Goal: Information Seeking & Learning: Learn about a topic

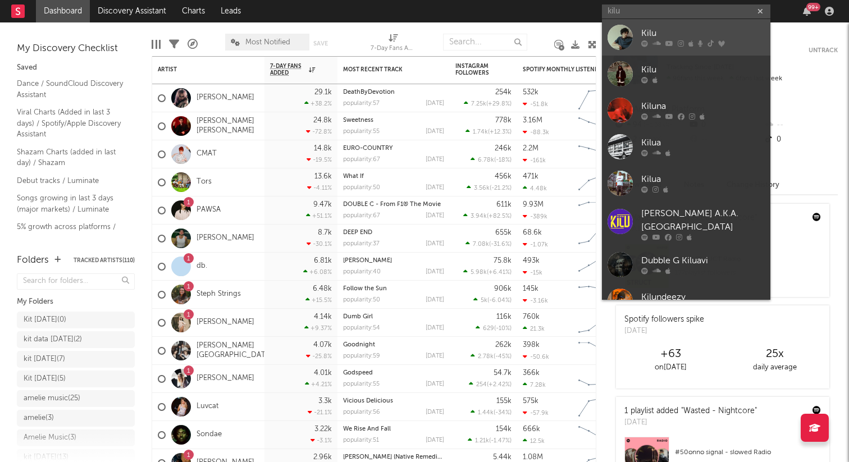
type input "kilu"
click at [637, 39] on link "Kilu" at bounding box center [686, 37] width 168 height 37
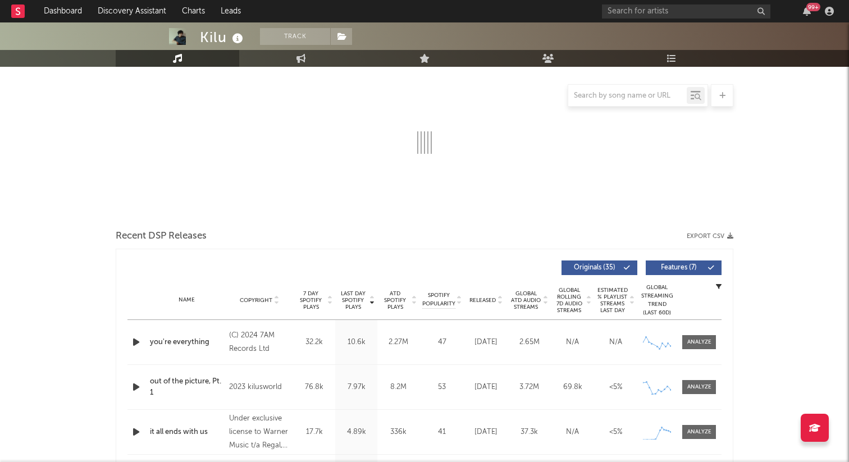
select select "6m"
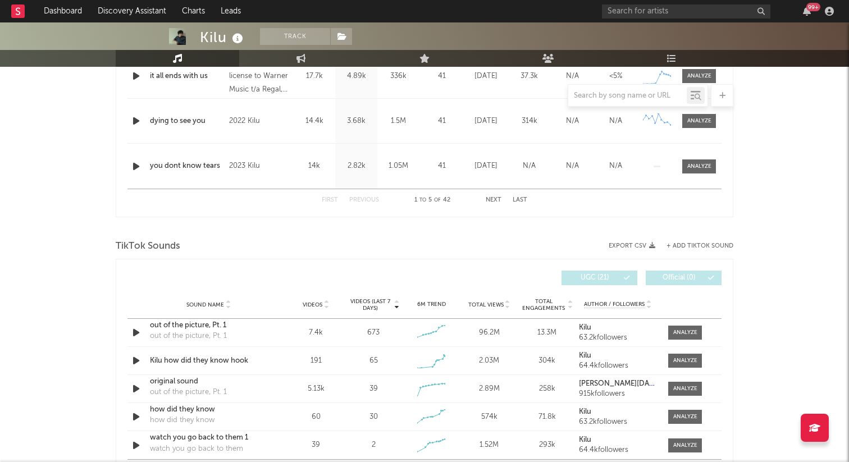
scroll to position [599, 0]
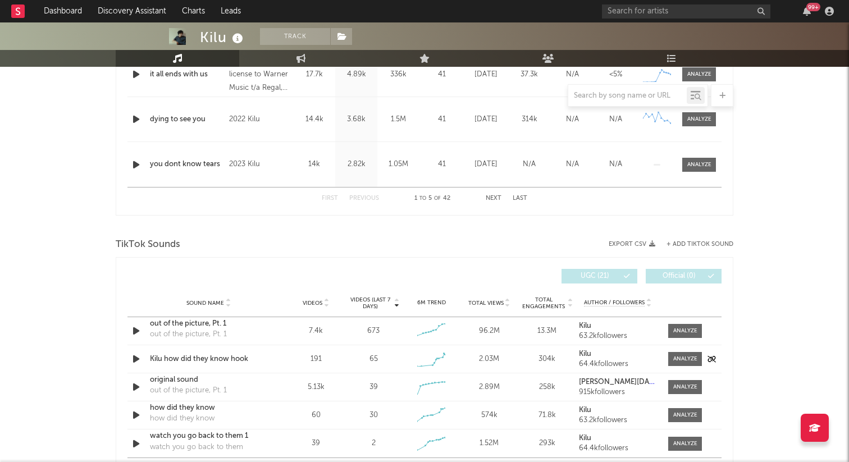
click at [504, 358] on div "2.03M" at bounding box center [489, 359] width 52 height 11
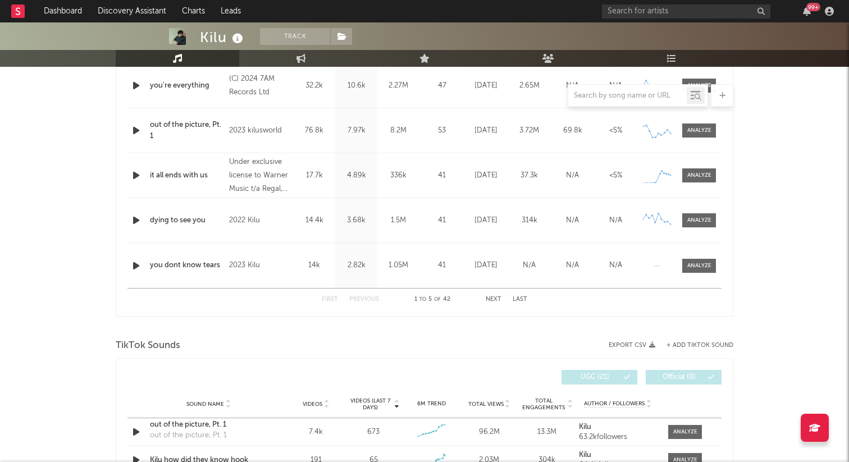
scroll to position [516, 0]
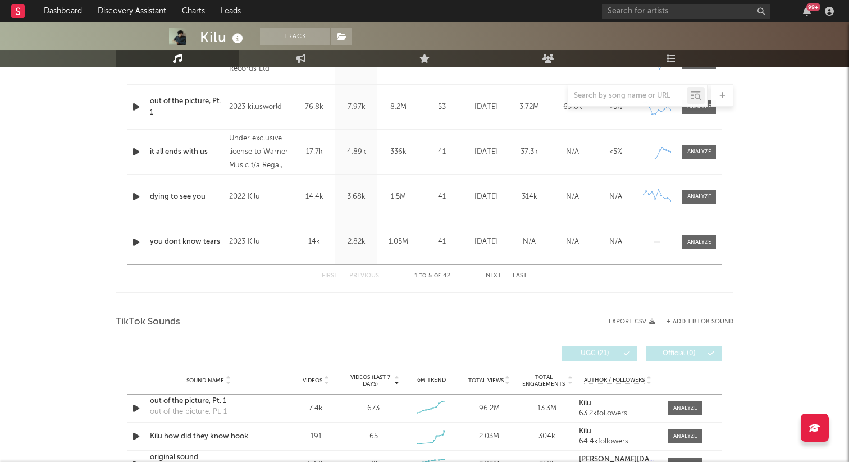
click at [498, 279] on button "Next" at bounding box center [494, 276] width 16 height 6
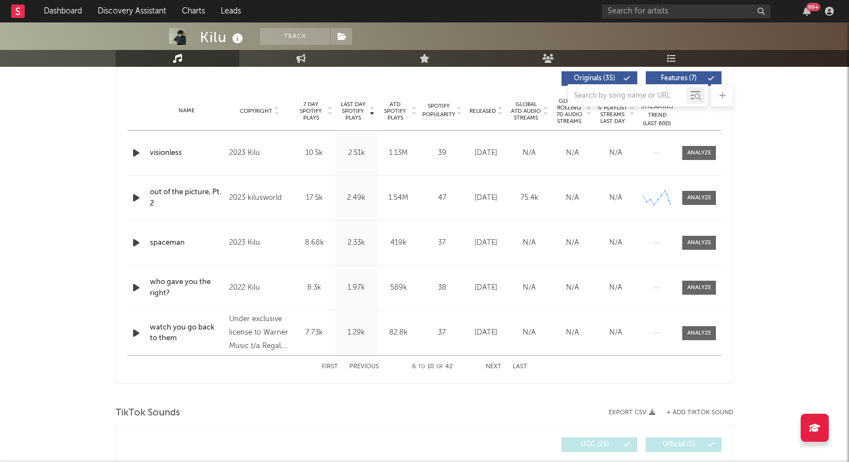
scroll to position [428, 0]
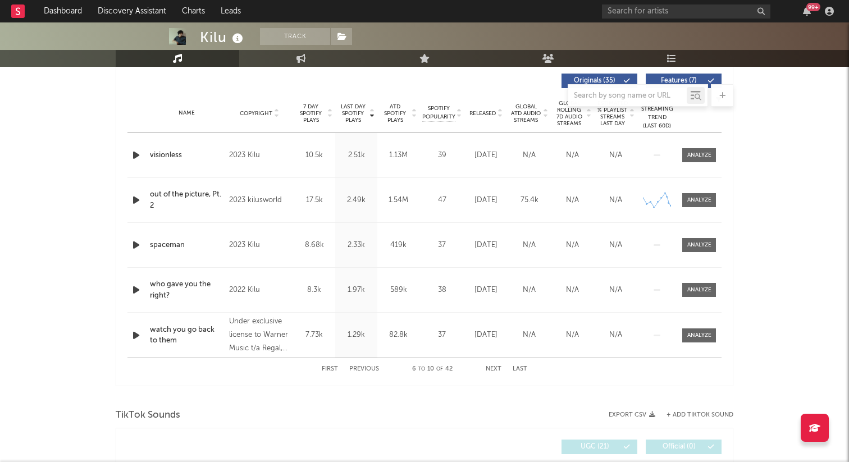
click at [495, 366] on button "Next" at bounding box center [494, 369] width 16 height 6
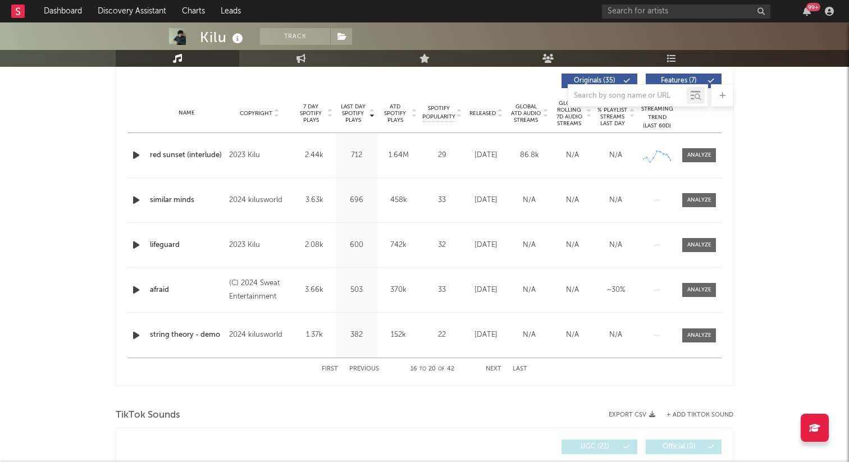
click at [495, 366] on button "Next" at bounding box center [494, 369] width 16 height 6
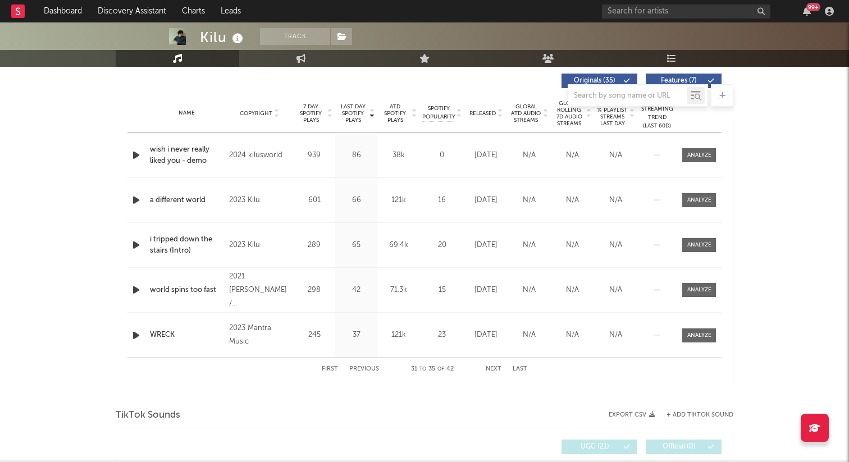
click at [495, 366] on button "Next" at bounding box center [494, 369] width 16 height 6
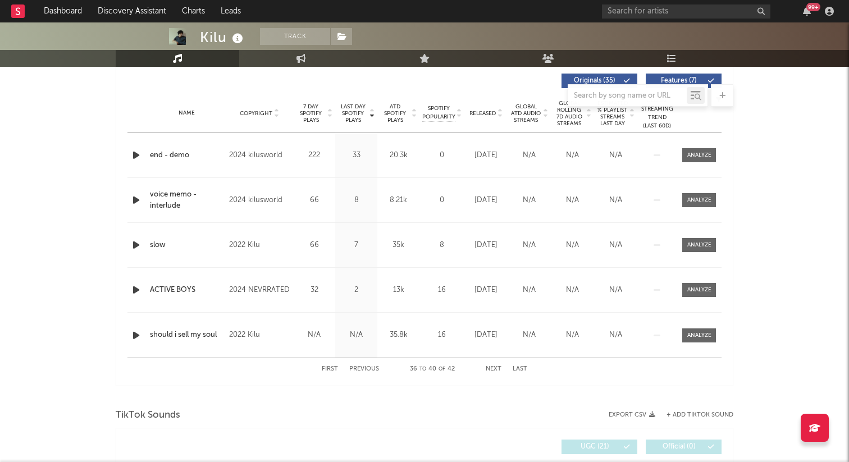
click at [495, 366] on button "Next" at bounding box center [494, 369] width 16 height 6
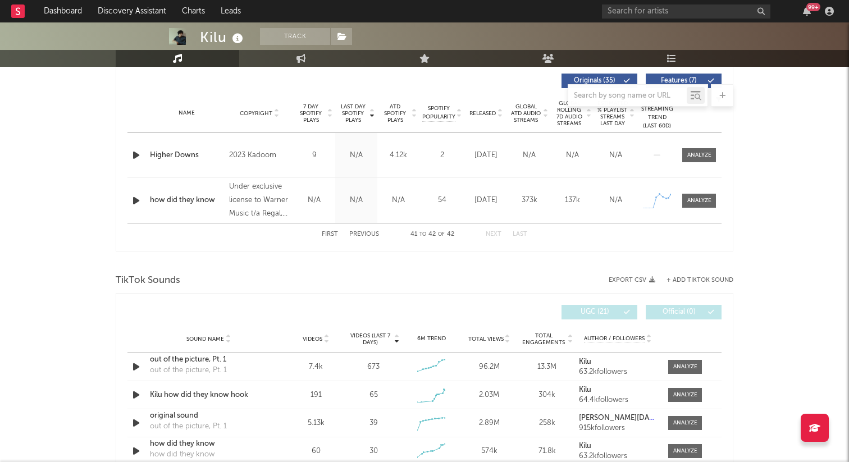
click at [186, 196] on div "how did they know" at bounding box center [187, 200] width 74 height 11
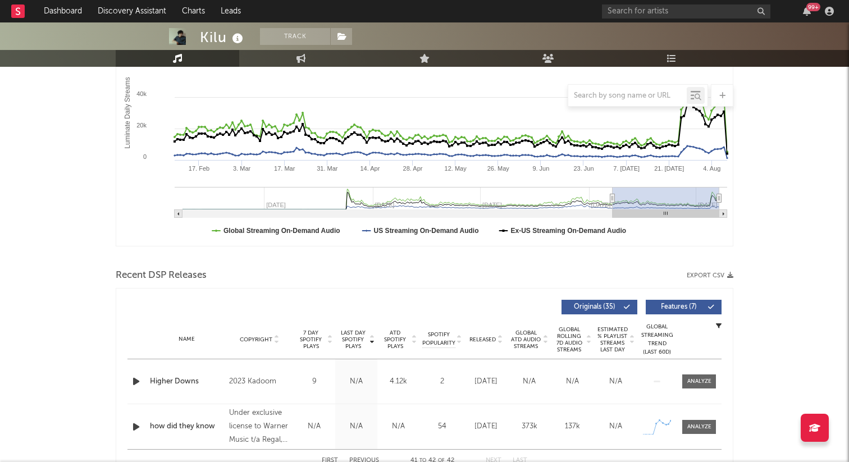
scroll to position [0, 0]
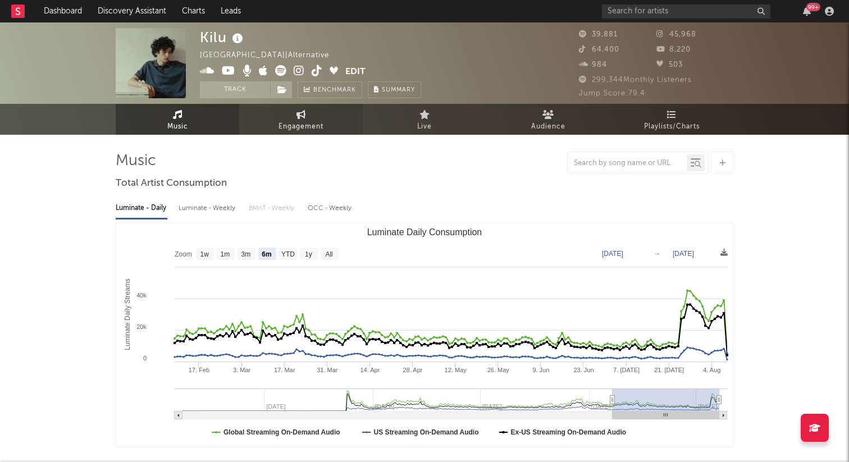
click at [315, 116] on link "Engagement" at bounding box center [301, 119] width 124 height 31
select select "1w"
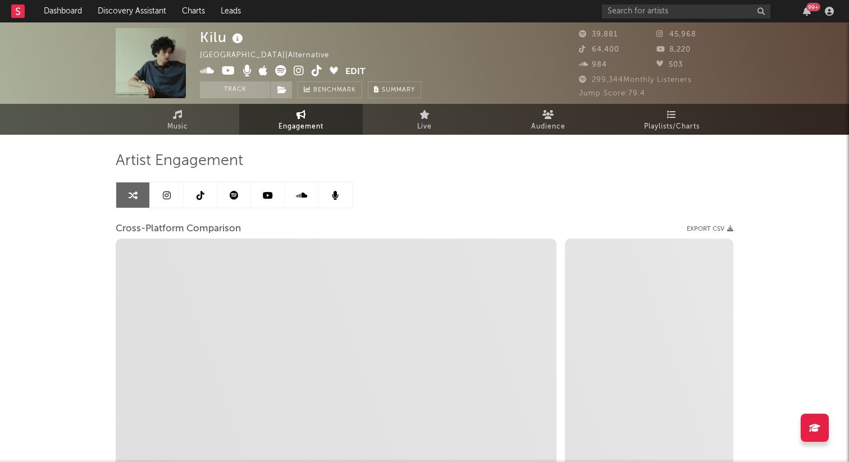
select select "1m"
